Goal: Use online tool/utility: Utilize a website feature to perform a specific function

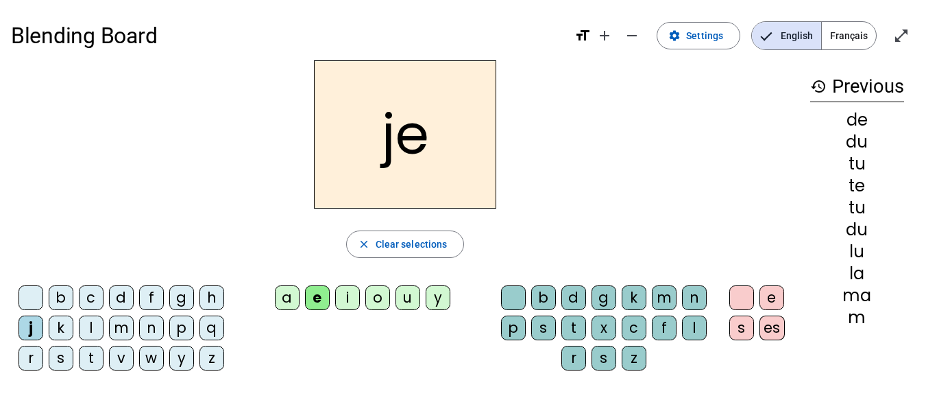
scroll to position [1, 0]
click at [450, 236] on span "button" at bounding box center [405, 243] width 117 height 33
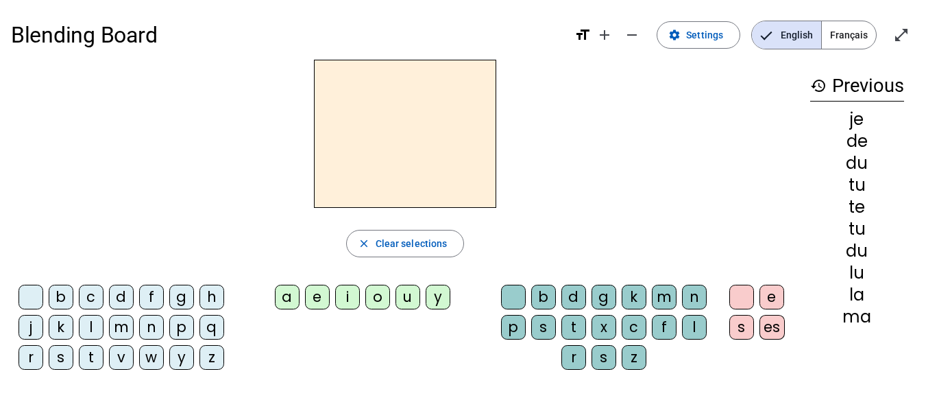
click at [112, 317] on div "m" at bounding box center [121, 327] width 25 height 25
click at [291, 300] on div "a" at bounding box center [287, 296] width 25 height 25
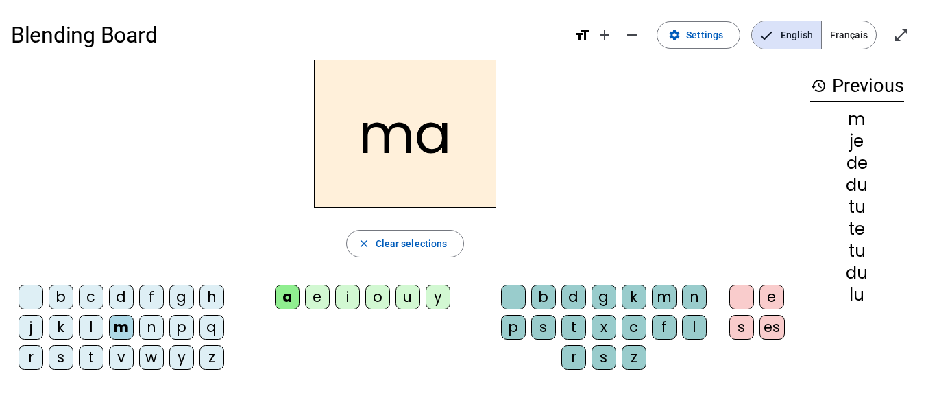
click at [90, 371] on letter-bubble "t" at bounding box center [94, 360] width 30 height 30
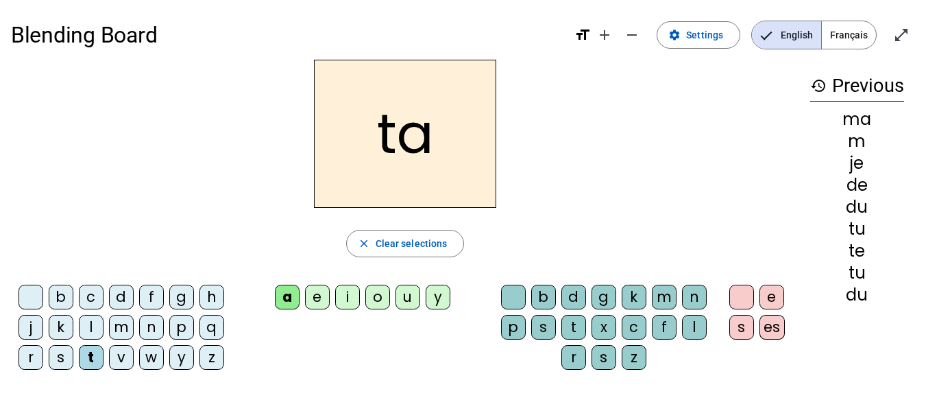
click at [92, 330] on div "l" at bounding box center [91, 327] width 25 height 25
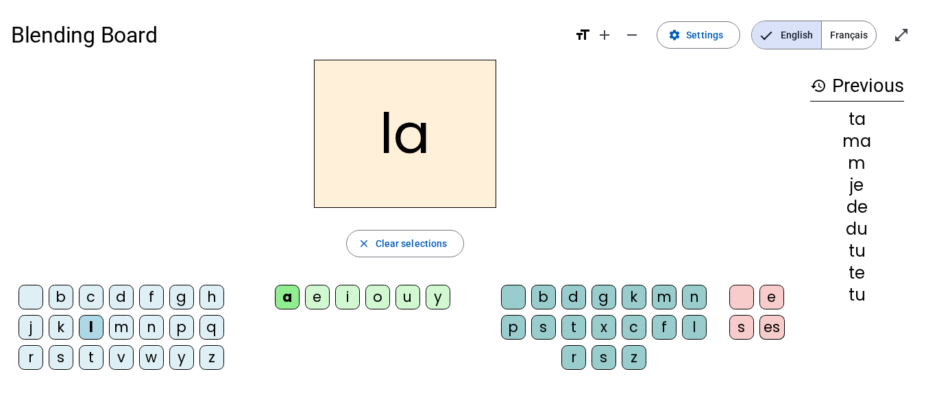
click at [321, 296] on div "e" at bounding box center [317, 296] width 25 height 25
click at [421, 301] on letter-bubble "u" at bounding box center [410, 299] width 30 height 30
click at [85, 356] on div "t" at bounding box center [91, 357] width 25 height 25
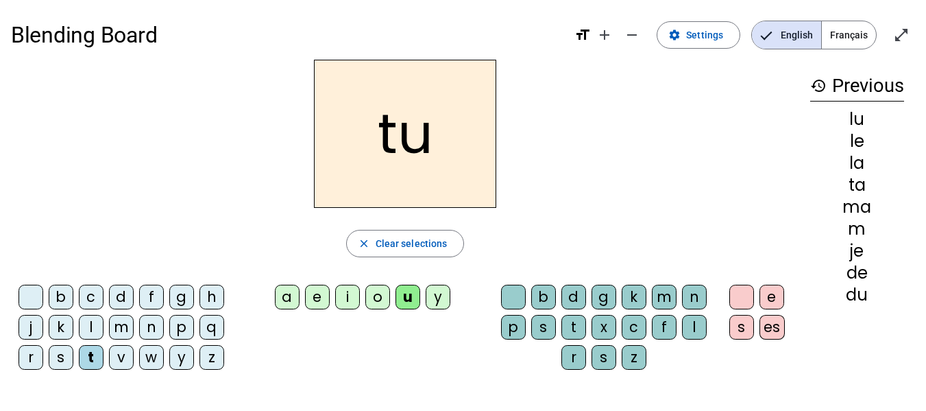
click at [131, 294] on div "d" at bounding box center [121, 296] width 25 height 25
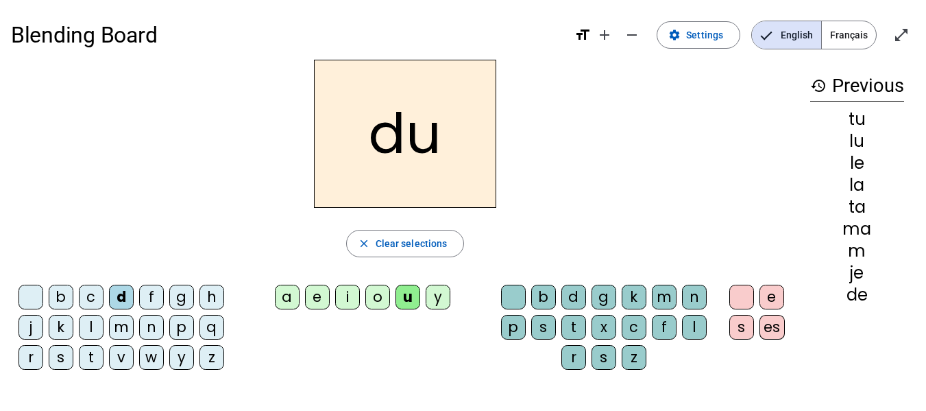
click at [326, 302] on div "e" at bounding box center [317, 296] width 25 height 25
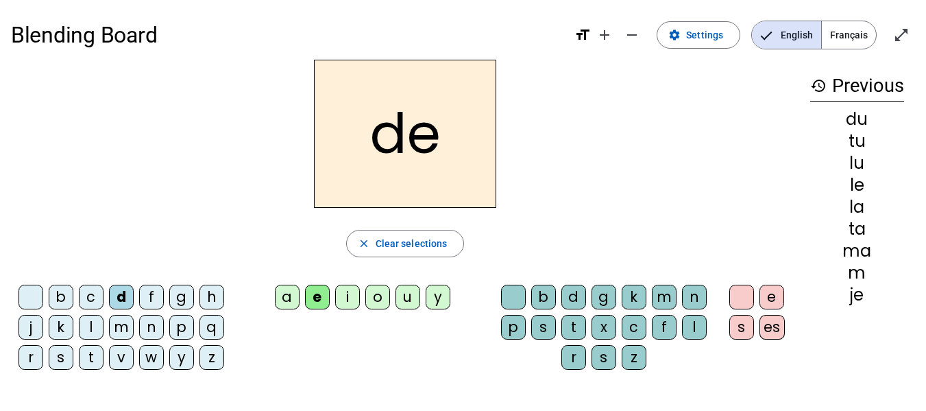
click at [129, 326] on div "m" at bounding box center [121, 327] width 25 height 25
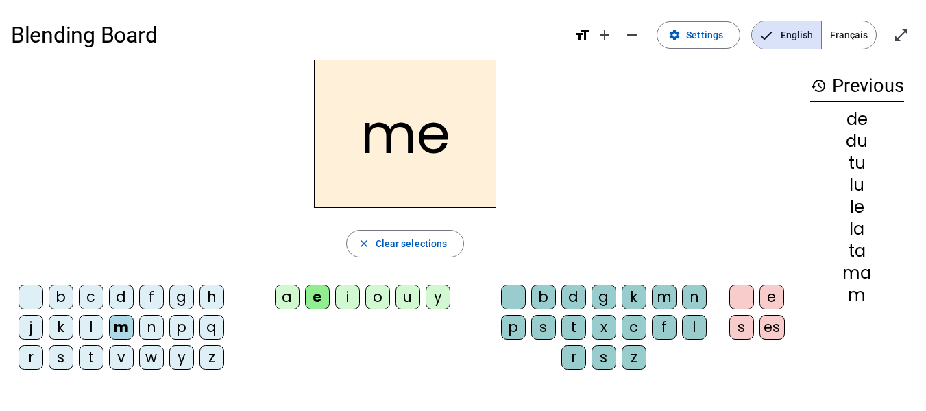
click at [32, 330] on div "j" at bounding box center [31, 327] width 25 height 25
